Goal: Communication & Community: Answer question/provide support

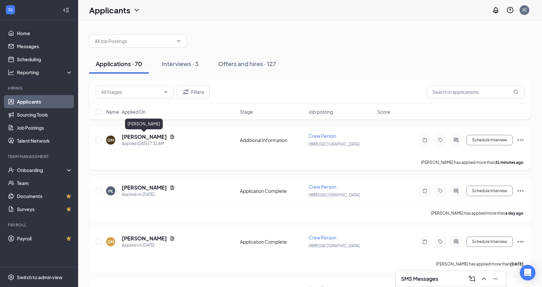
click at [149, 136] on h5 "[PERSON_NAME]" at bounding box center [144, 136] width 45 height 7
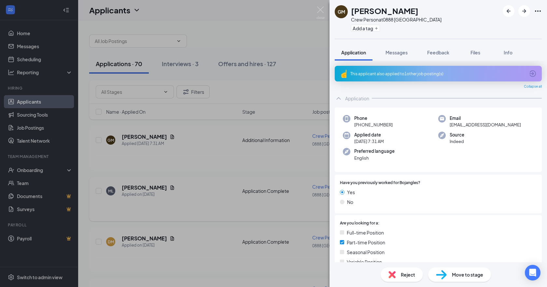
drag, startPoint x: 190, startPoint y: 145, endPoint x: 134, endPoint y: 191, distance: 72.4
click at [190, 145] on div "GM [PERSON_NAME] Crew Person at 0888 Fountain Inn Add a tag Application Message…" at bounding box center [273, 143] width 547 height 287
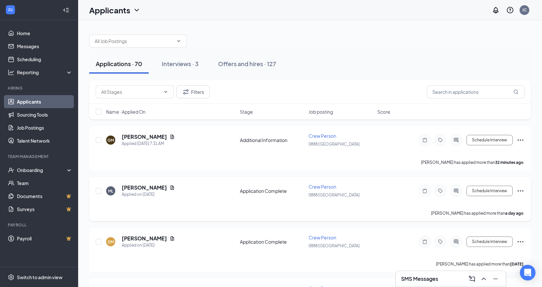
click at [131, 188] on h5 "[PERSON_NAME]" at bounding box center [144, 187] width 45 height 7
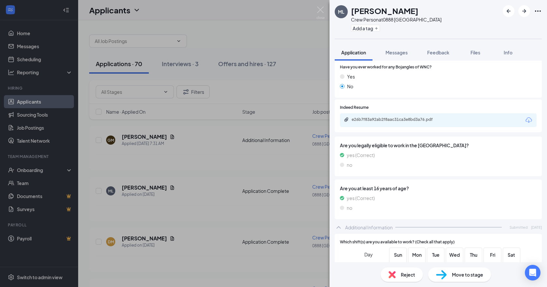
scroll to position [195, 0]
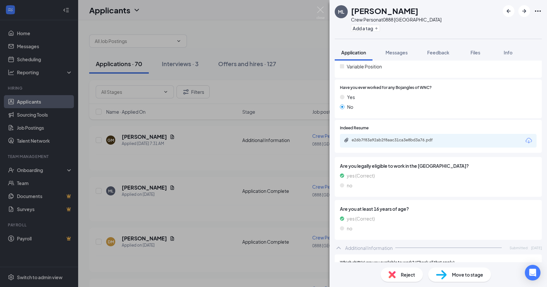
click at [213, 127] on div "ML [PERSON_NAME] Crew Person at 0888 Fountain Inn Add a tag Application Message…" at bounding box center [273, 143] width 547 height 287
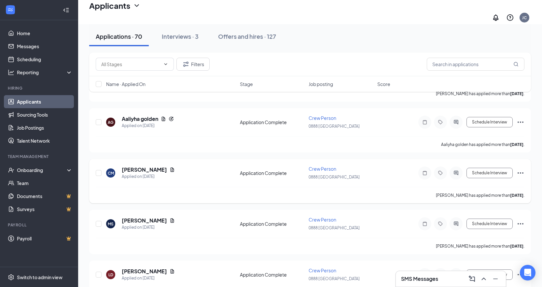
scroll to position [163, 0]
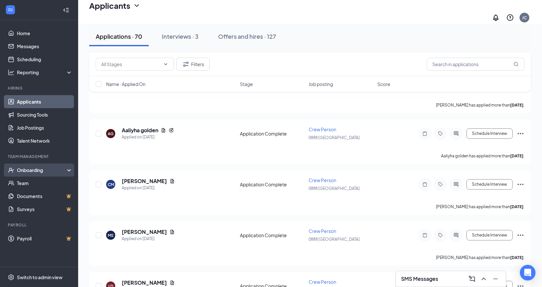
click at [49, 172] on div "Onboarding" at bounding box center [42, 170] width 50 height 7
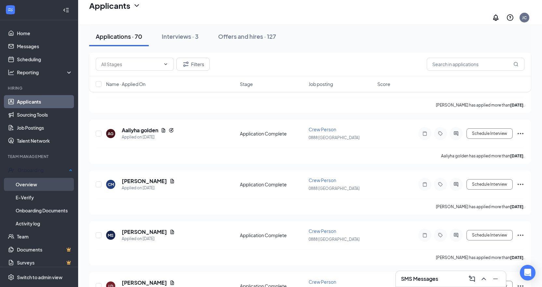
click at [36, 183] on link "Overview" at bounding box center [44, 184] width 57 height 13
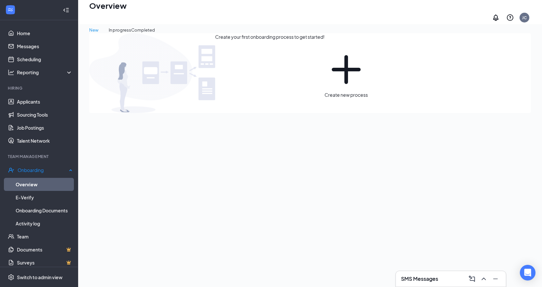
scroll to position [29, 0]
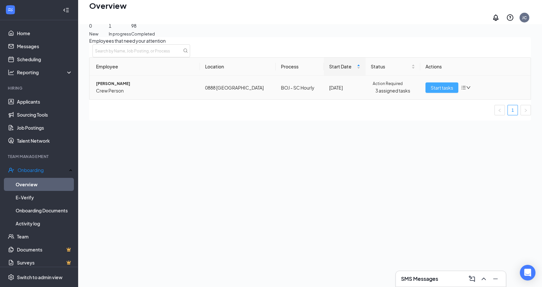
click at [436, 91] on span "Start tasks" at bounding box center [442, 87] width 22 height 7
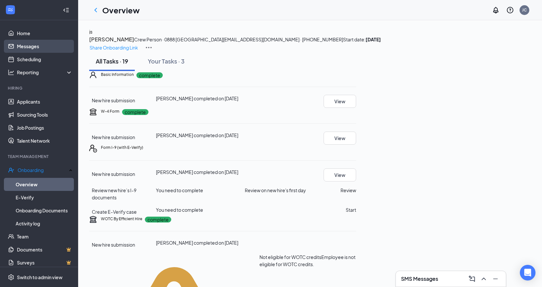
click at [35, 45] on link "Messages" at bounding box center [45, 46] width 56 height 13
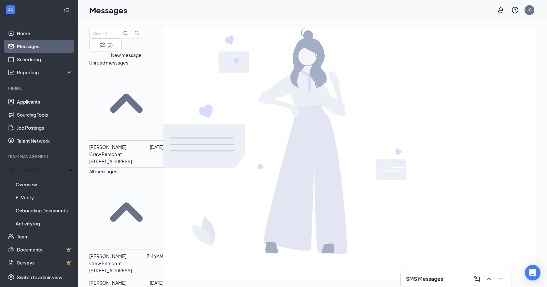
click at [136, 150] on p "Crew Person at [STREET_ADDRESS]" at bounding box center [126, 157] width 74 height 14
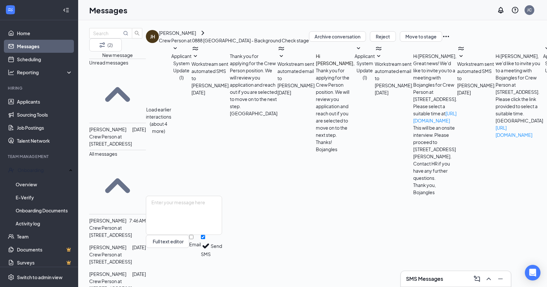
scroll to position [115, 0]
click at [222, 211] on div "Full text editor Email SMS Send" at bounding box center [184, 227] width 76 height 62
click at [222, 221] on textarea at bounding box center [184, 215] width 76 height 39
click at [196, 36] on div "[PERSON_NAME]" at bounding box center [177, 32] width 37 height 7
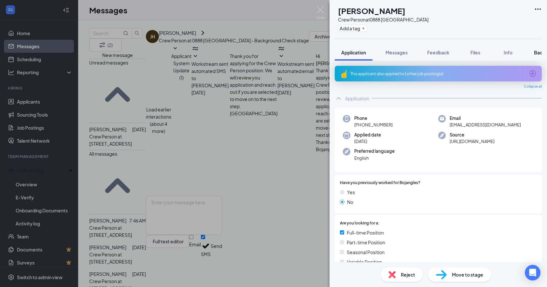
click at [536, 52] on span "Background" at bounding box center [547, 52] width 27 height 6
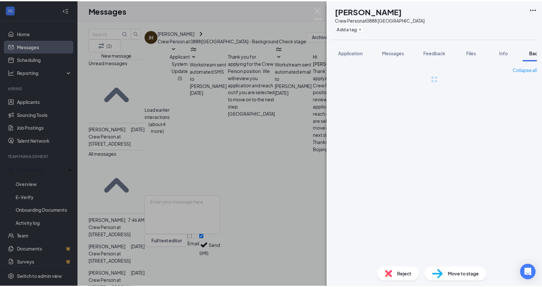
scroll to position [0, 27]
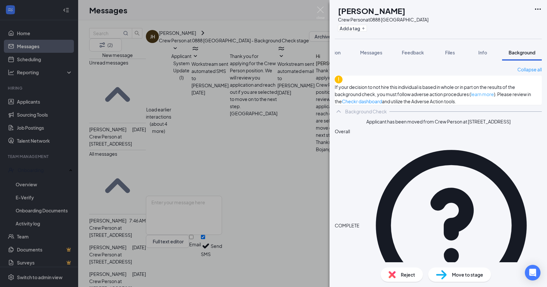
click at [471, 97] on link "learn more" at bounding box center [482, 94] width 23 height 6
click at [217, 111] on div "[PERSON_NAME] Crew Person at 0888 Fountain Inn Add a tag Application Messages F…" at bounding box center [273, 143] width 547 height 287
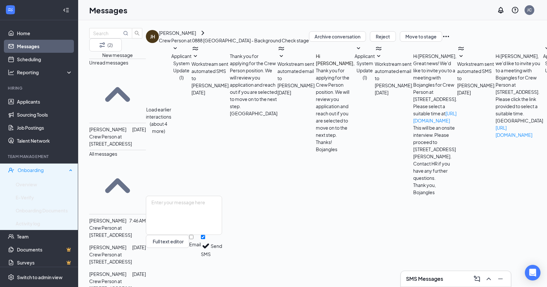
click at [36, 169] on div "Onboarding" at bounding box center [42, 170] width 49 height 7
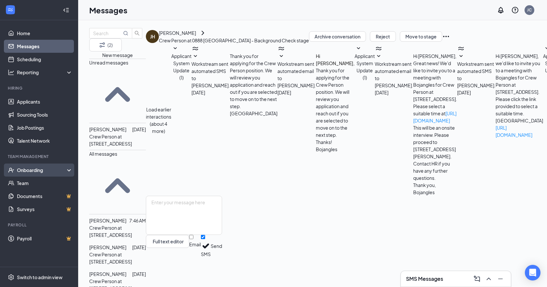
click at [36, 169] on div "Onboarding" at bounding box center [42, 170] width 50 height 7
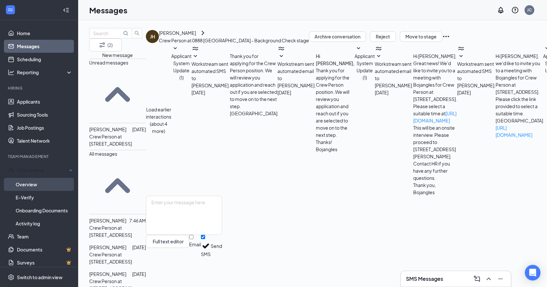
click at [35, 180] on link "Overview" at bounding box center [44, 184] width 57 height 13
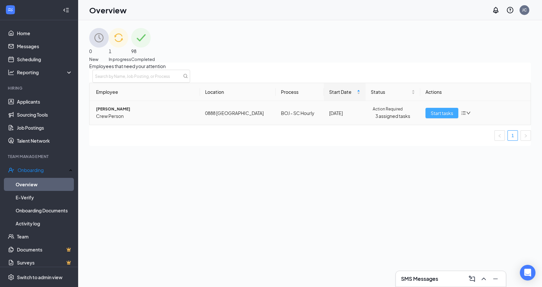
click at [431, 117] on span "Start tasks" at bounding box center [442, 112] width 22 height 7
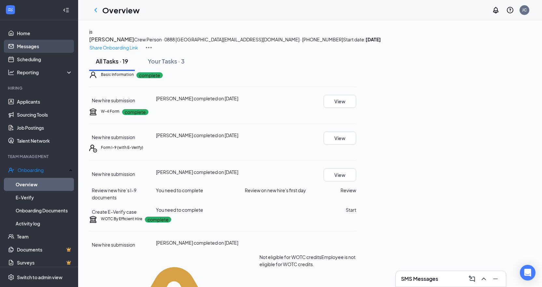
click at [31, 46] on link "Messages" at bounding box center [45, 46] width 56 height 13
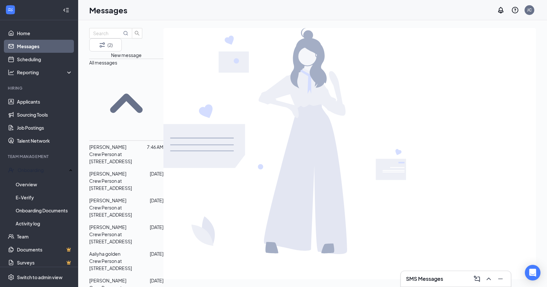
click at [123, 197] on span "[PERSON_NAME]" at bounding box center [107, 200] width 37 height 6
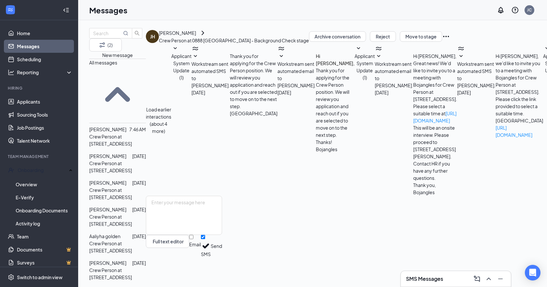
scroll to position [115, 0]
click at [222, 230] on textarea at bounding box center [184, 215] width 76 height 39
click at [196, 36] on div "[PERSON_NAME]" at bounding box center [177, 32] width 37 height 7
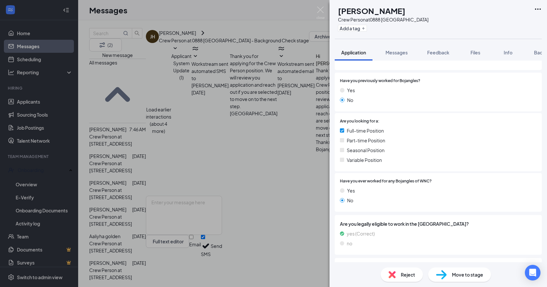
scroll to position [98, 0]
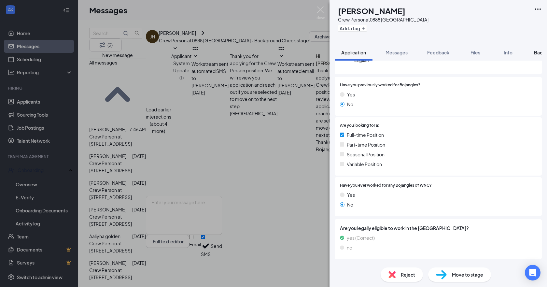
click at [540, 52] on span "Background" at bounding box center [547, 52] width 27 height 6
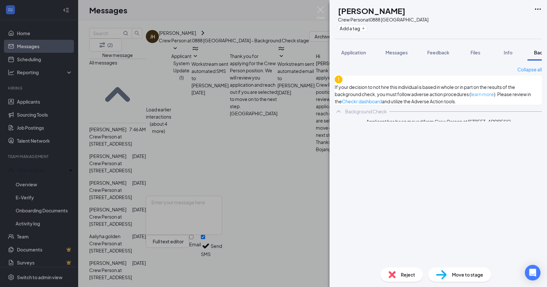
scroll to position [0, 27]
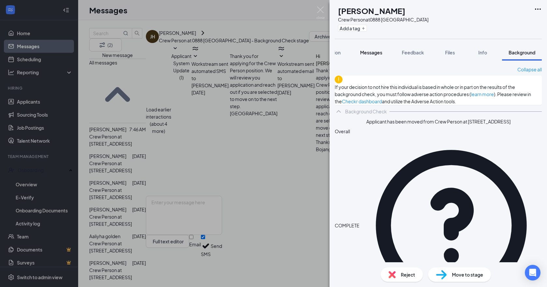
click at [375, 52] on span "Messages" at bounding box center [371, 52] width 22 height 6
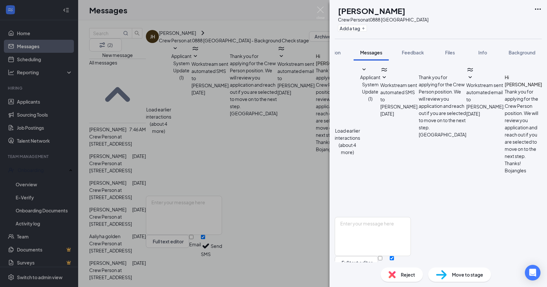
scroll to position [181, 0]
click at [481, 52] on span "Info" at bounding box center [482, 52] width 9 height 6
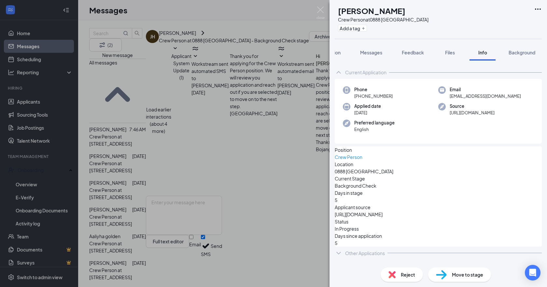
drag, startPoint x: 533, startPoint y: 53, endPoint x: 498, endPoint y: 79, distance: 43.2
click at [533, 53] on span "Background" at bounding box center [522, 52] width 27 height 6
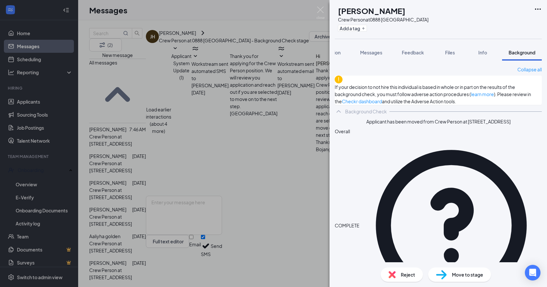
drag, startPoint x: 484, startPoint y: 53, endPoint x: 344, endPoint y: 61, distance: 140.8
click at [484, 53] on span "Info" at bounding box center [482, 52] width 9 height 6
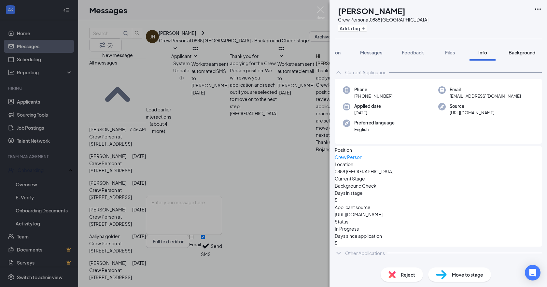
click at [529, 53] on span "Background" at bounding box center [522, 52] width 27 height 6
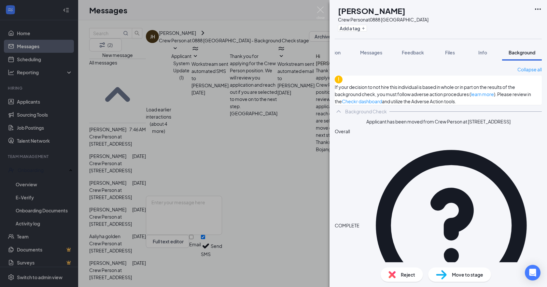
drag, startPoint x: 235, startPoint y: 88, endPoint x: 229, endPoint y: 89, distance: 5.8
click at [235, 88] on div "[PERSON_NAME] Crew Person at 0888 Fountain Inn Add a tag Application Messages F…" at bounding box center [273, 143] width 547 height 287
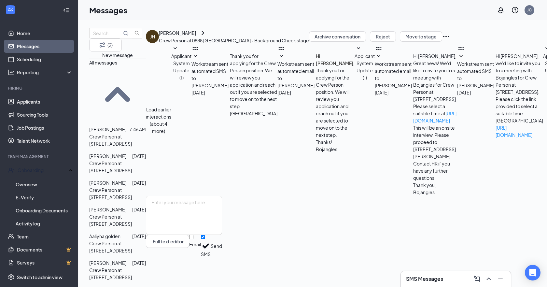
click at [126, 152] on div "[PERSON_NAME]" at bounding box center [107, 155] width 37 height 7
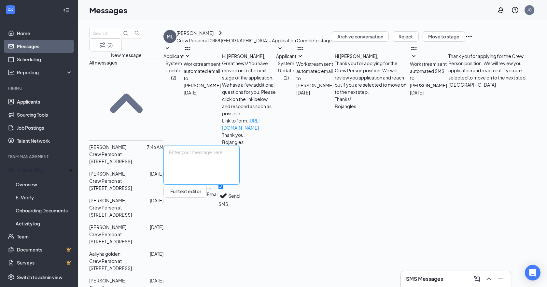
click at [240, 185] on textarea at bounding box center [201, 165] width 76 height 39
type textarea "Can you come [DATE] for an interview at 5pm [GEOGRAPHIC_DATA][PERSON_NAME] ?"
click at [240, 207] on button "Send" at bounding box center [233, 196] width 11 height 22
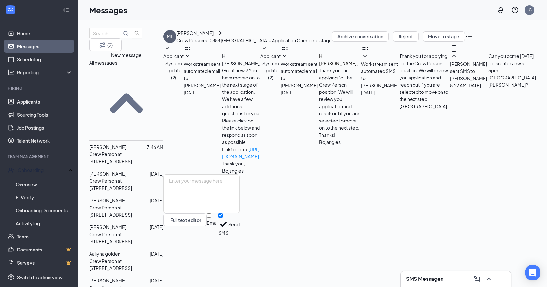
click at [126, 144] on span "[PERSON_NAME]" at bounding box center [107, 147] width 37 height 6
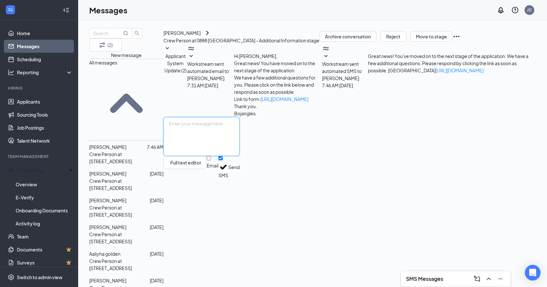
click at [226, 156] on textarea at bounding box center [201, 136] width 76 height 39
type textarea "Can you come for an interview [DATE] at 5:15 pm Bojangles [STREET_ADDRESS][PERS…"
click at [240, 178] on button "Send" at bounding box center [233, 167] width 11 height 22
